Goal: Information Seeking & Learning: Learn about a topic

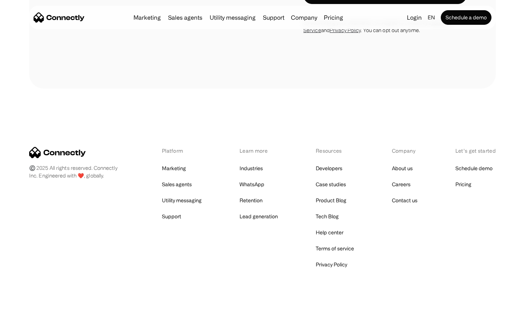
scroll to position [294, 0]
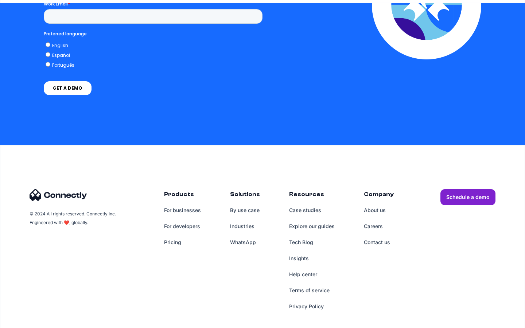
scroll to position [1484, 0]
